Goal: Task Accomplishment & Management: Complete application form

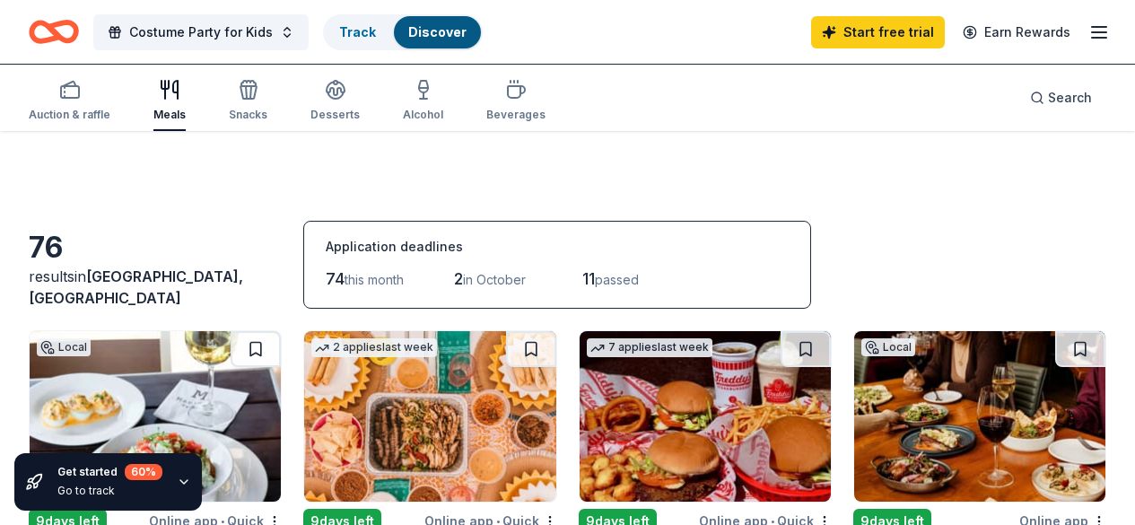
scroll to position [890, 0]
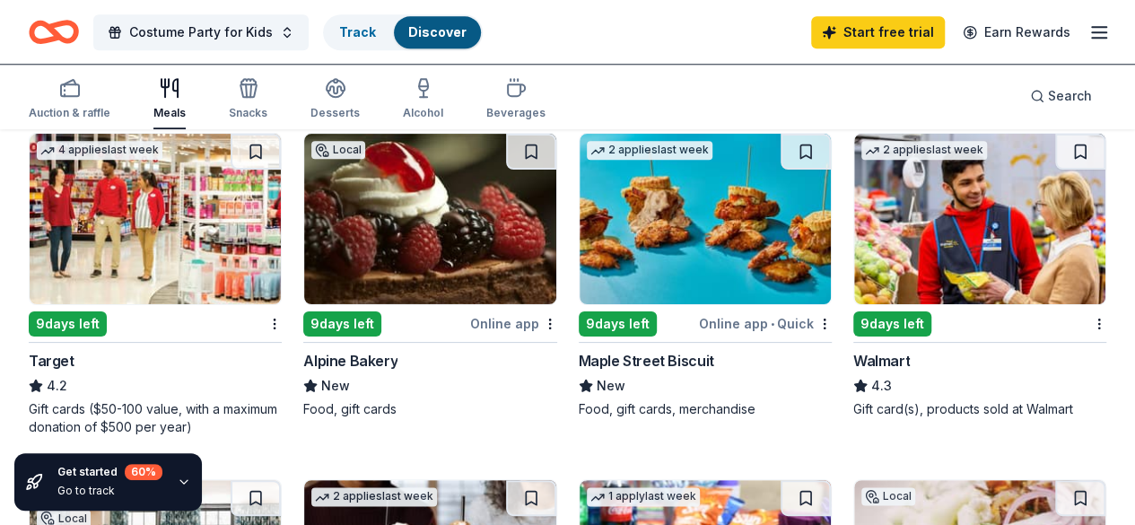
drag, startPoint x: 0, startPoint y: 0, endPoint x: 383, endPoint y: 232, distance: 447.9
click at [854, 232] on img at bounding box center [979, 219] width 251 height 170
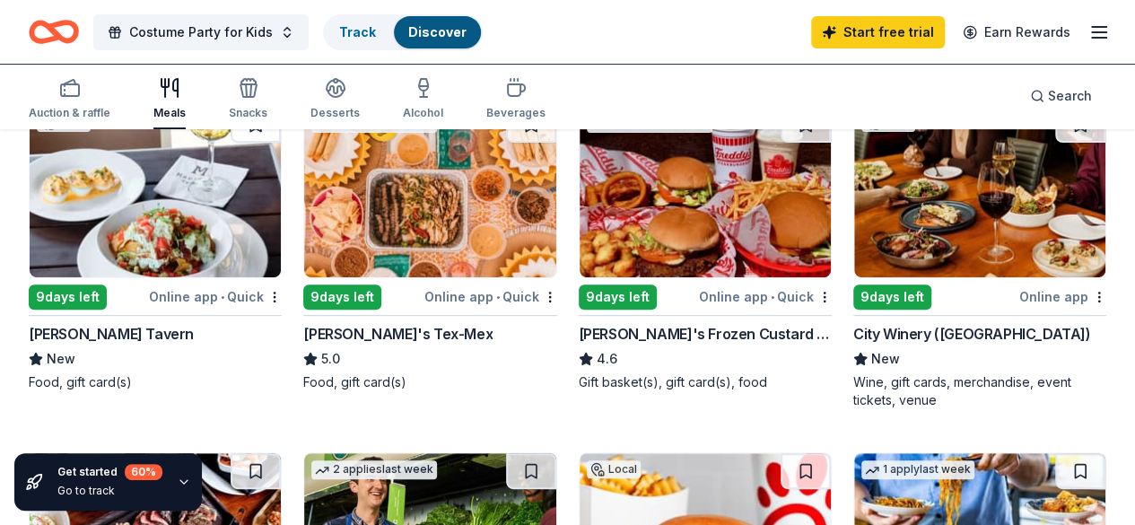
scroll to position [0, 0]
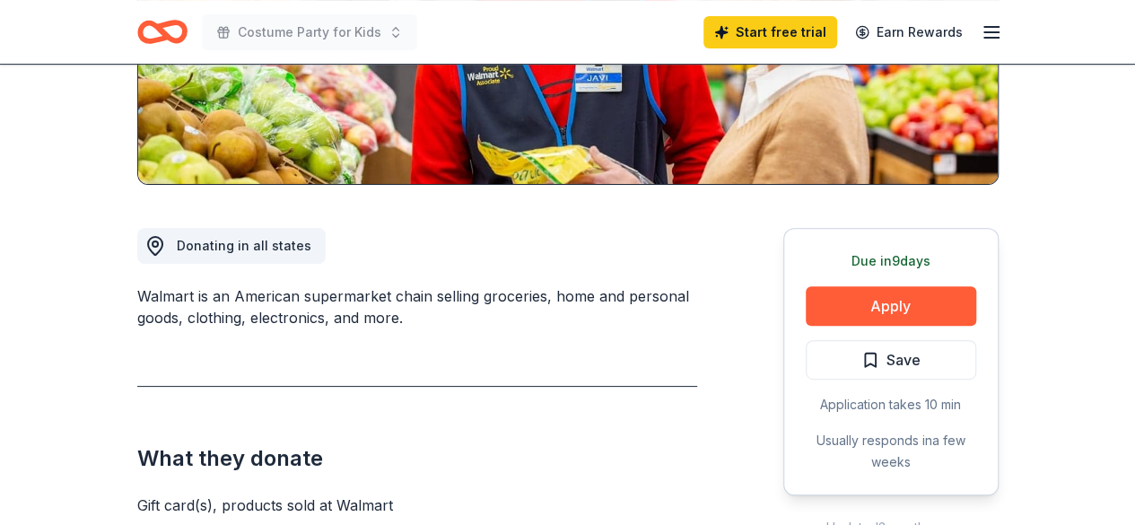
scroll to position [357, 0]
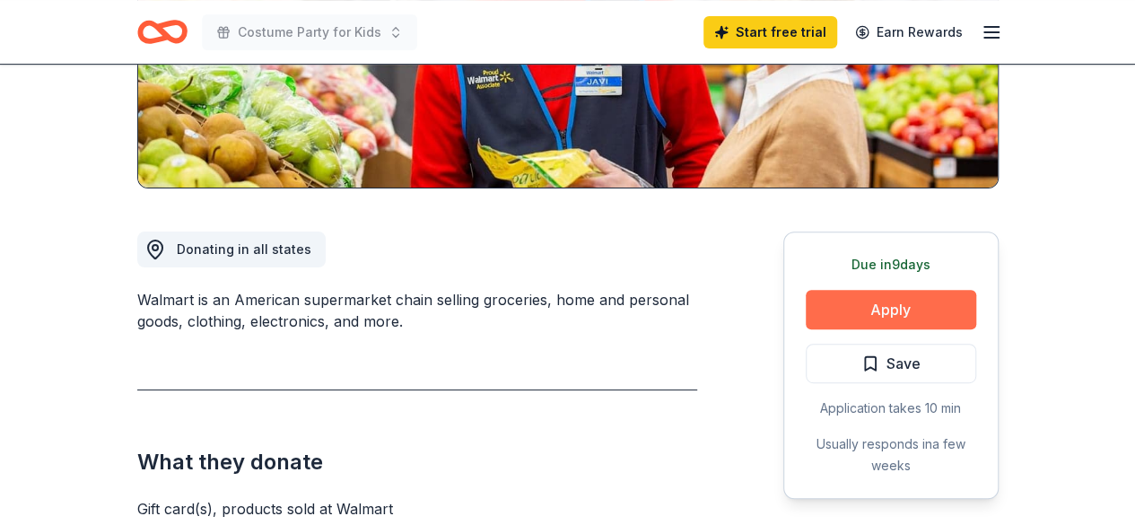
click at [861, 308] on button "Apply" at bounding box center [890, 309] width 170 height 39
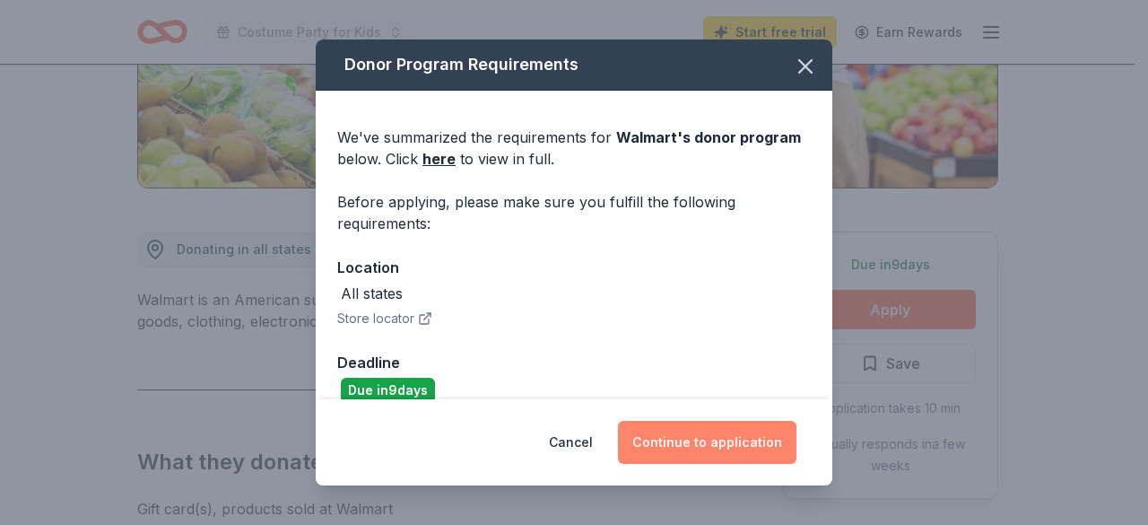
click at [714, 448] on button "Continue to application" at bounding box center [707, 442] width 178 height 43
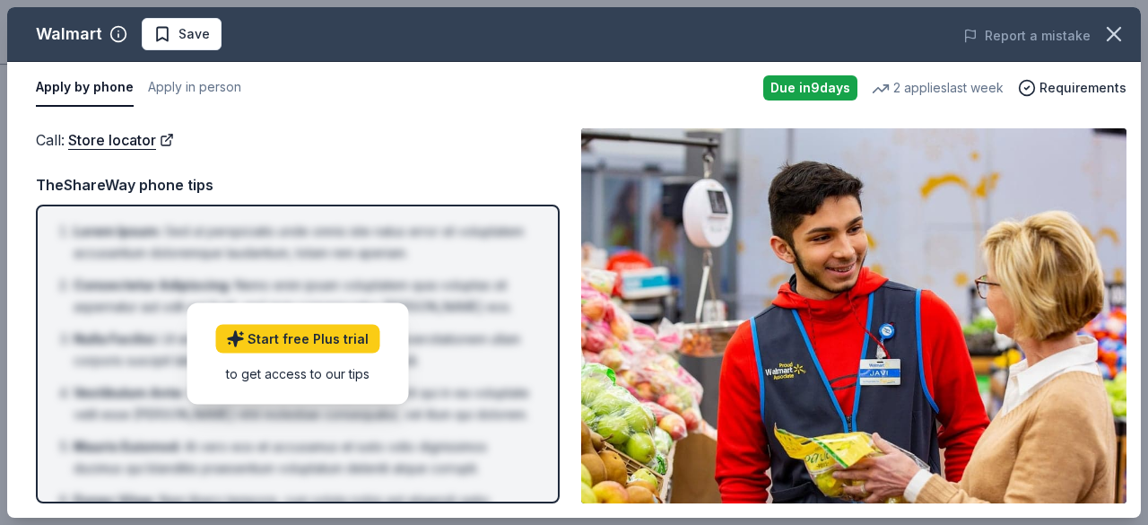
click at [956, 361] on img at bounding box center [853, 315] width 545 height 375
click at [1121, 31] on icon "button" at bounding box center [1113, 34] width 25 height 25
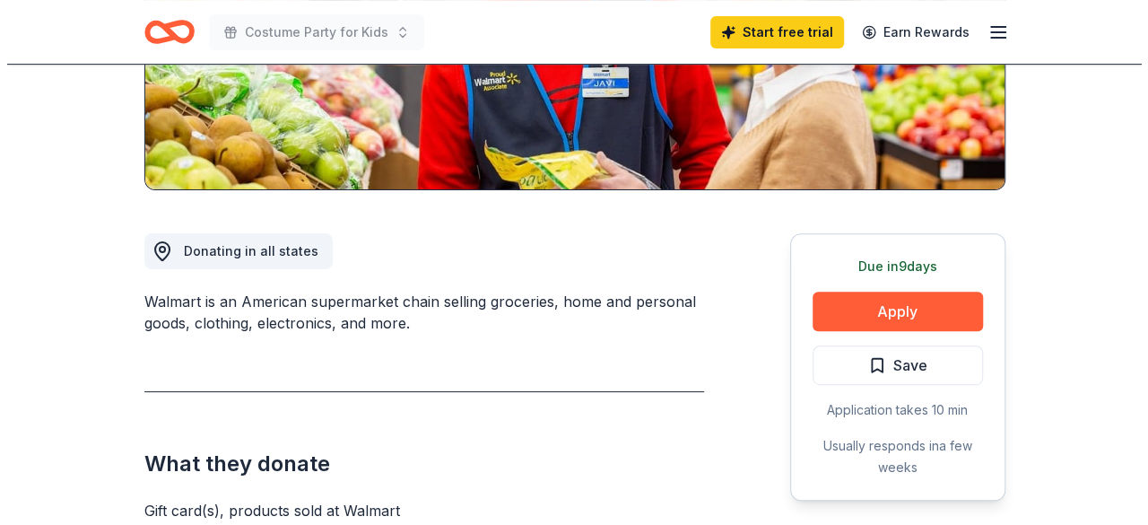
scroll to position [0, 0]
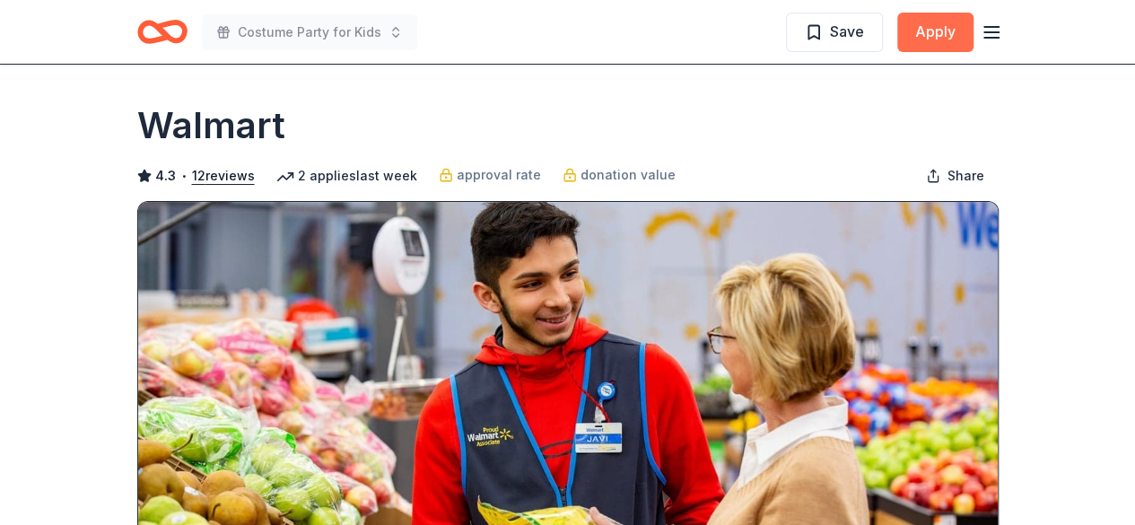
click at [971, 31] on button "Apply" at bounding box center [935, 32] width 76 height 39
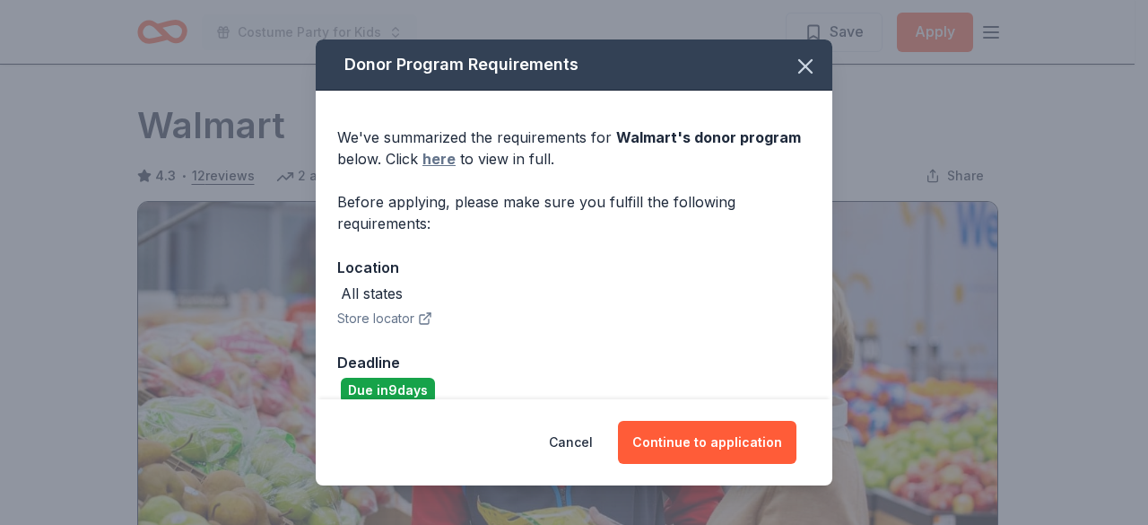
click at [438, 149] on link "here" at bounding box center [438, 159] width 33 height 22
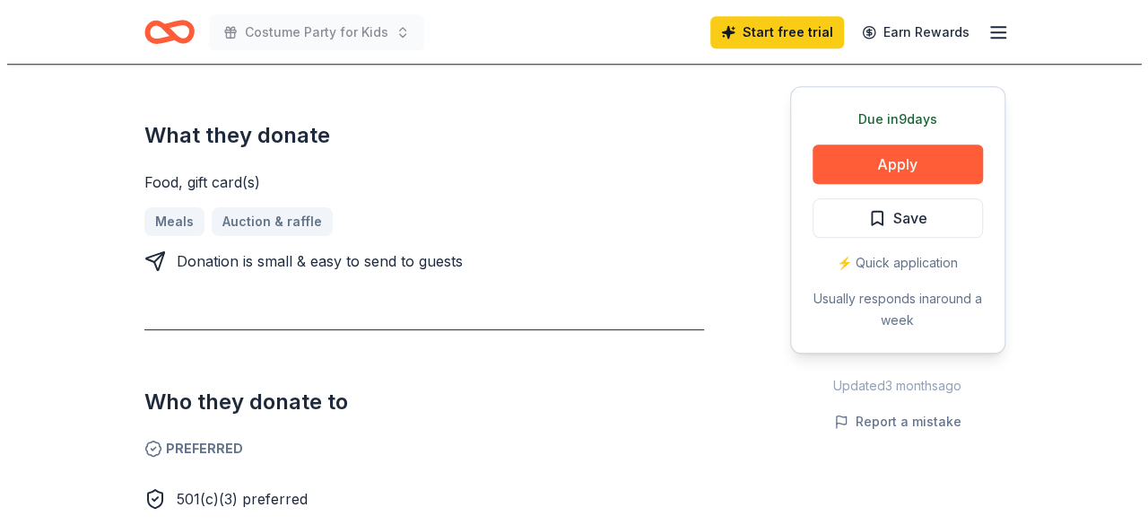
scroll to position [687, 0]
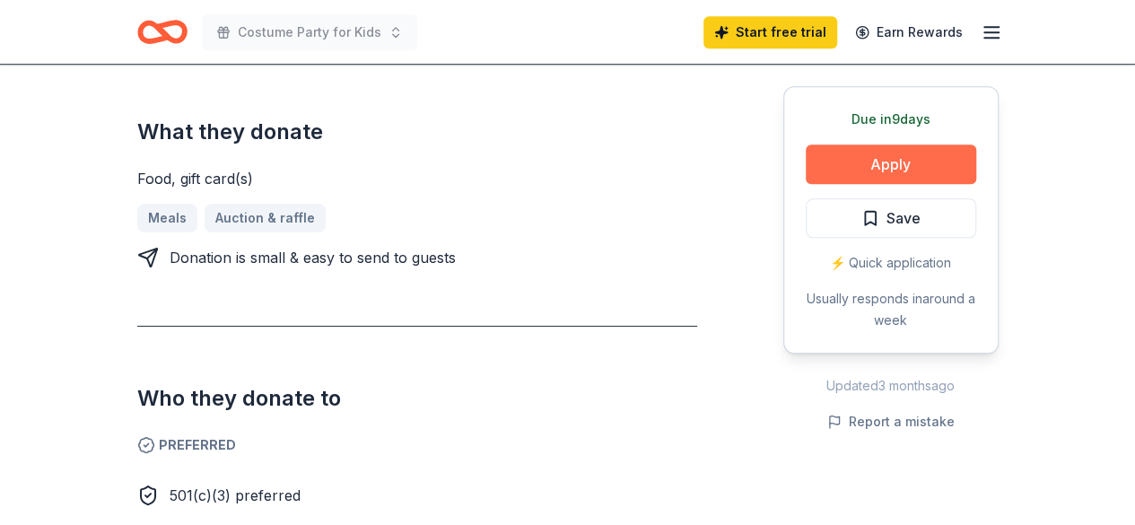
click at [951, 163] on button "Apply" at bounding box center [890, 163] width 170 height 39
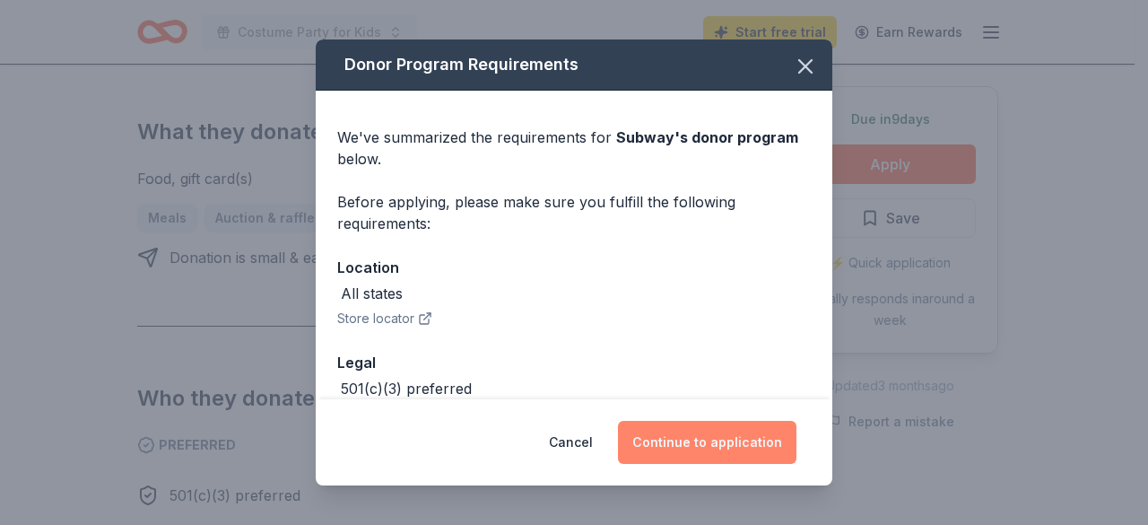
click at [700, 437] on button "Continue to application" at bounding box center [707, 442] width 178 height 43
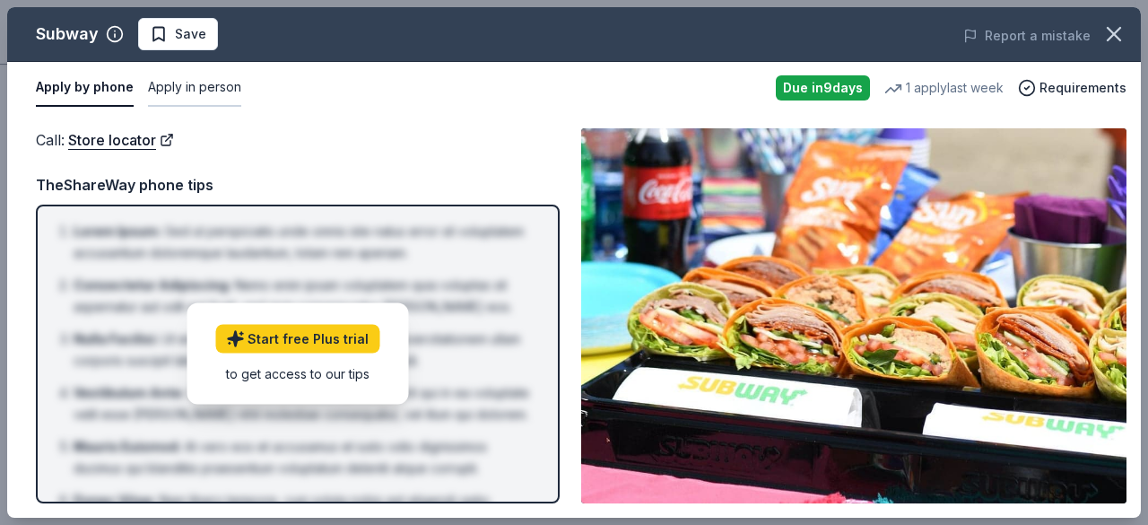
click at [204, 85] on button "Apply in person" at bounding box center [194, 88] width 93 height 38
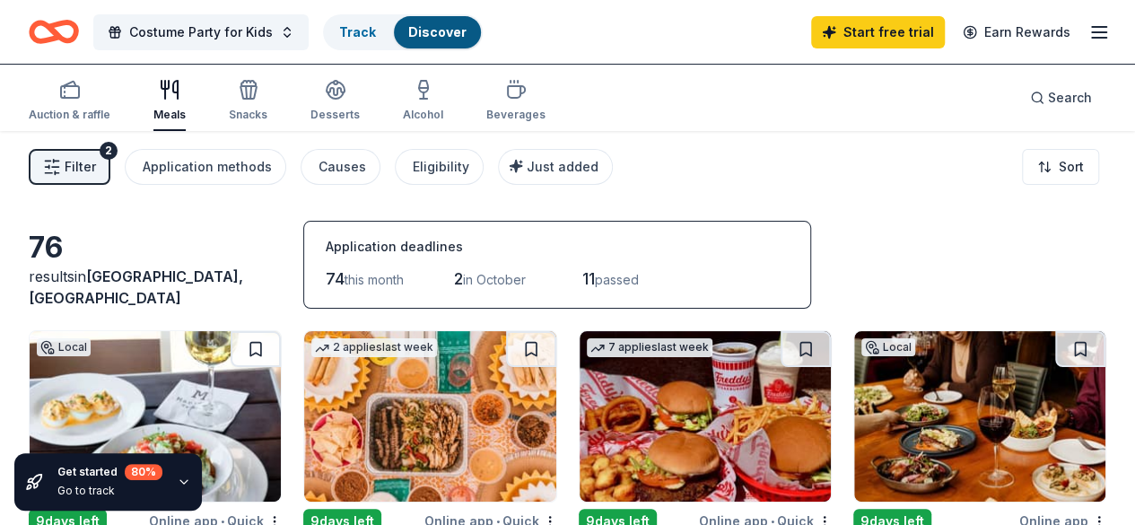
click at [1088, 35] on icon "button" at bounding box center [1099, 33] width 22 height 22
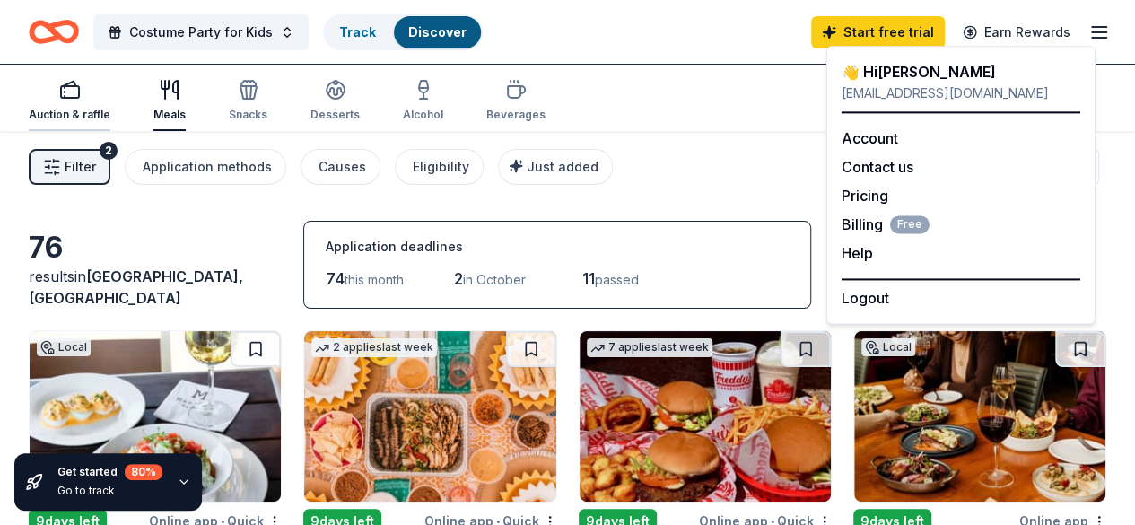
click at [95, 100] on div "Auction & raffle" at bounding box center [70, 100] width 82 height 43
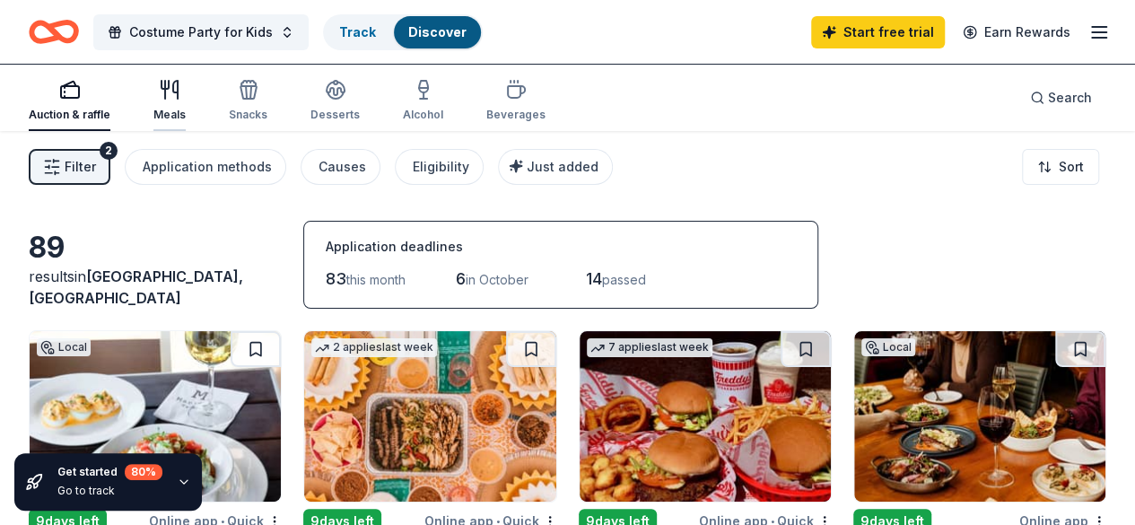
click at [176, 101] on div "Meals" at bounding box center [169, 100] width 32 height 43
click at [75, 82] on icon "button" at bounding box center [69, 84] width 13 height 4
click at [453, 169] on div "Eligibility" at bounding box center [441, 167] width 57 height 22
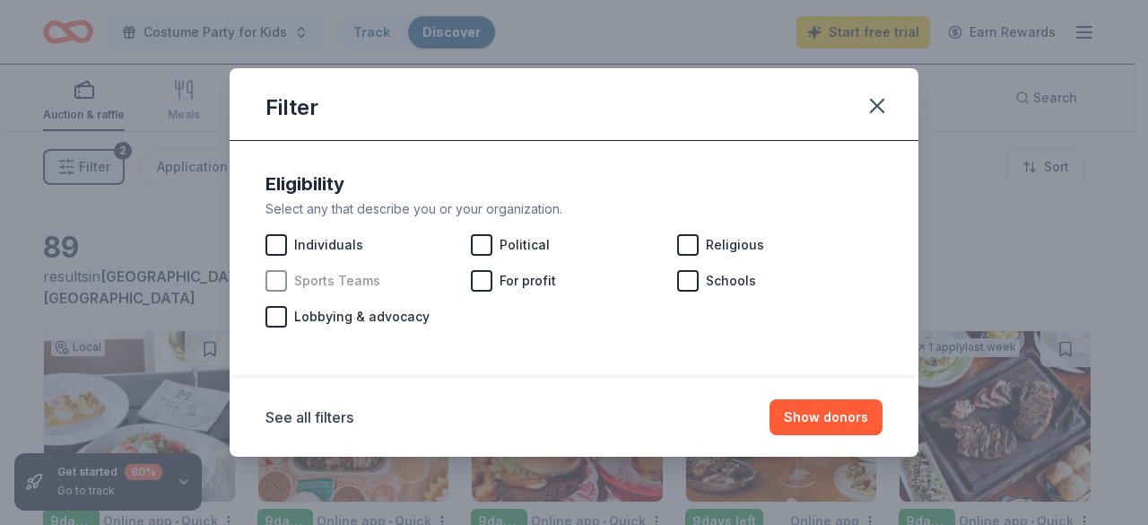
click at [278, 276] on div at bounding box center [276, 281] width 22 height 22
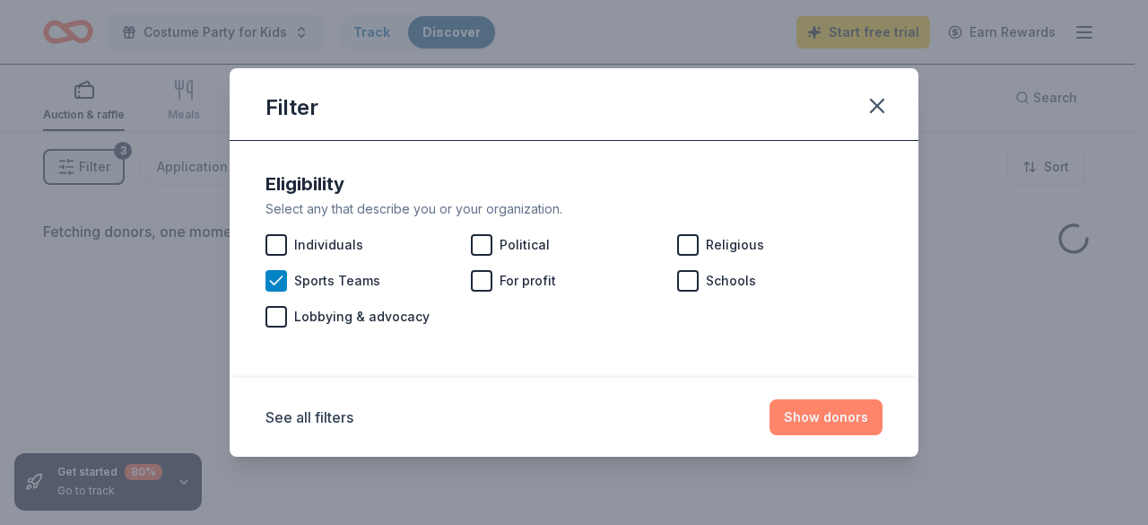
click at [795, 415] on button "Show donors" at bounding box center [826, 417] width 113 height 36
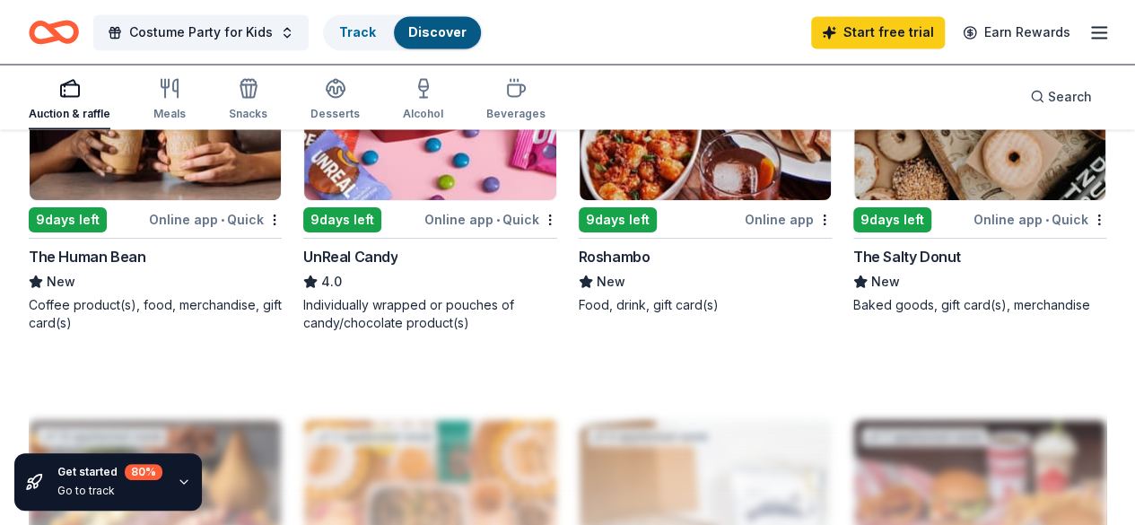
scroll to position [1686, 0]
